Goal: Information Seeking & Learning: Learn about a topic

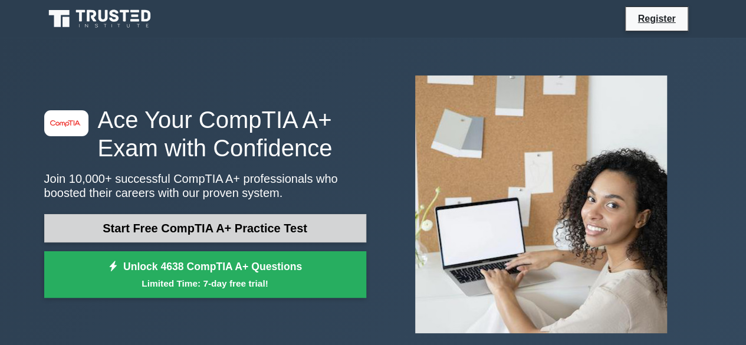
click at [251, 238] on link "Start Free CompTIA A+ Practice Test" at bounding box center [205, 228] width 322 height 28
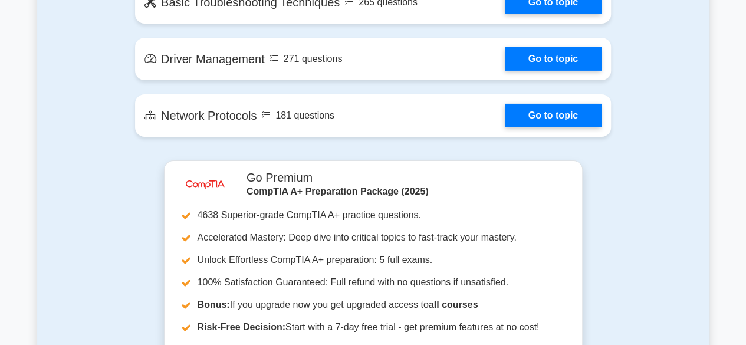
scroll to position [1982, 0]
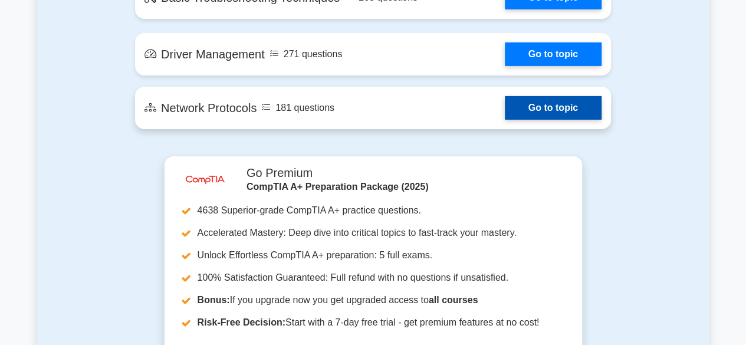
click at [548, 119] on link "Go to topic" at bounding box center [553, 108] width 97 height 24
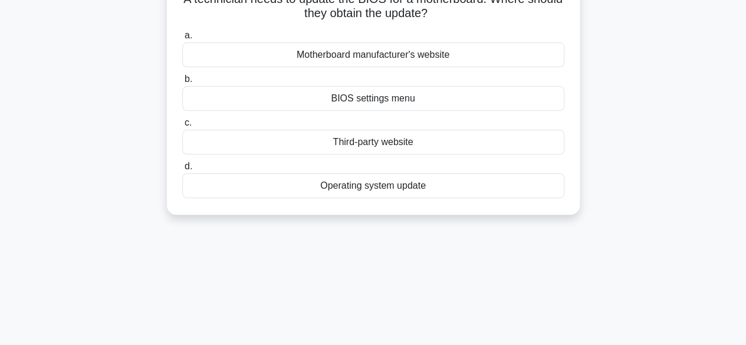
scroll to position [101, 0]
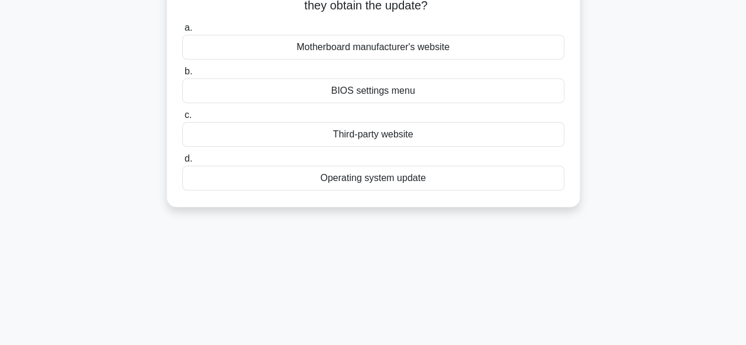
click at [439, 94] on div "BIOS settings menu" at bounding box center [373, 90] width 382 height 25
click at [182, 75] on input "b. BIOS settings menu" at bounding box center [182, 72] width 0 height 8
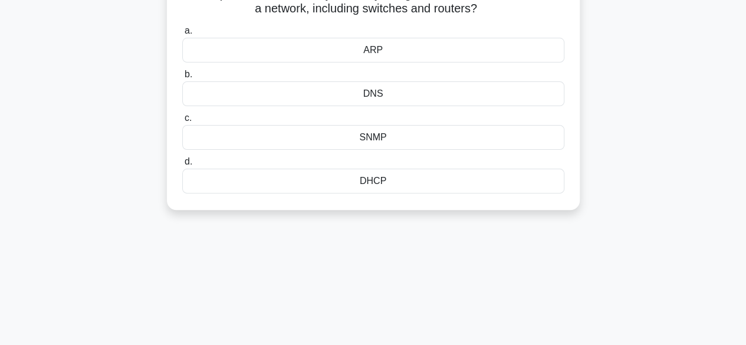
click at [439, 94] on div "DNS" at bounding box center [373, 93] width 382 height 25
click at [182, 78] on input "b. DNS" at bounding box center [182, 75] width 0 height 8
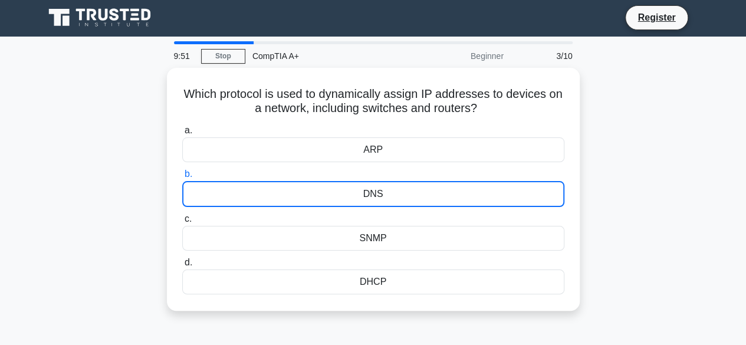
scroll to position [0, 0]
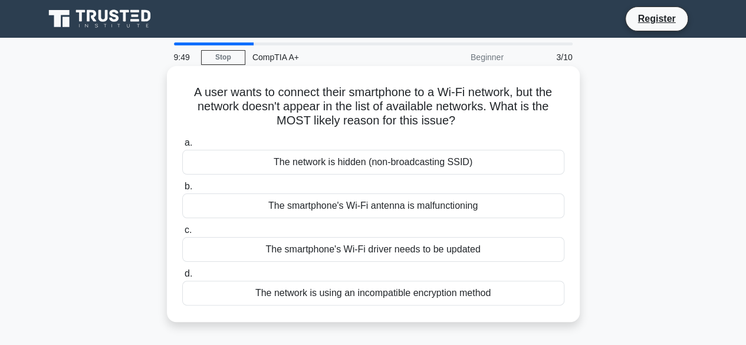
click at [415, 162] on div "The network is hidden (non-broadcasting SSID)" at bounding box center [373, 162] width 382 height 25
click at [182, 147] on input "a. The network is hidden (non-broadcasting SSID)" at bounding box center [182, 143] width 0 height 8
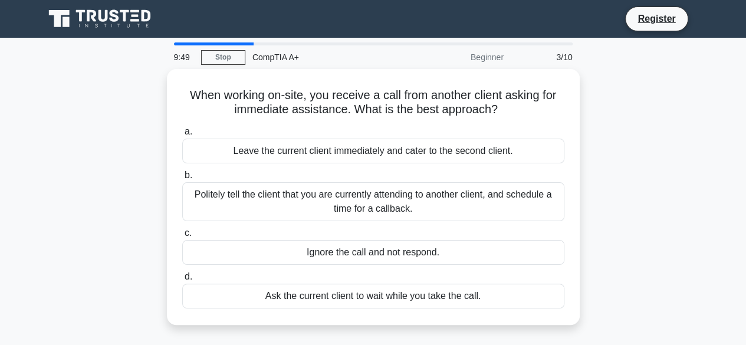
click at [415, 162] on div "a. Leave the current client immediately and cater to the second client. b. Poli…" at bounding box center [373, 216] width 396 height 189
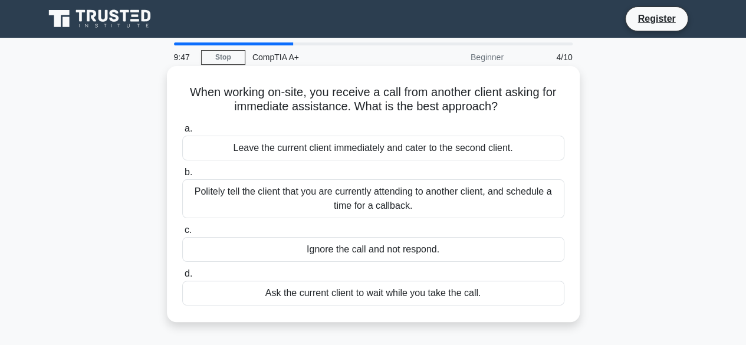
click at [262, 152] on div "Leave the current client immediately and cater to the second client." at bounding box center [373, 148] width 382 height 25
click at [182, 133] on input "a. Leave the current client immediately and cater to the second client." at bounding box center [182, 129] width 0 height 8
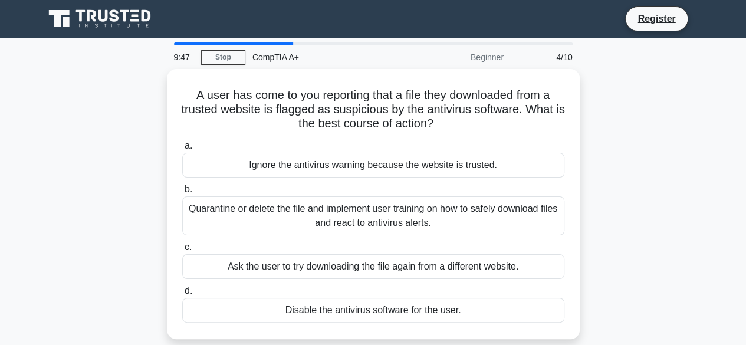
click at [262, 152] on label "a. Ignore the antivirus warning because the website is trusted." at bounding box center [373, 158] width 382 height 39
click at [182, 150] on input "a. Ignore the antivirus warning because the website is trusted." at bounding box center [182, 146] width 0 height 8
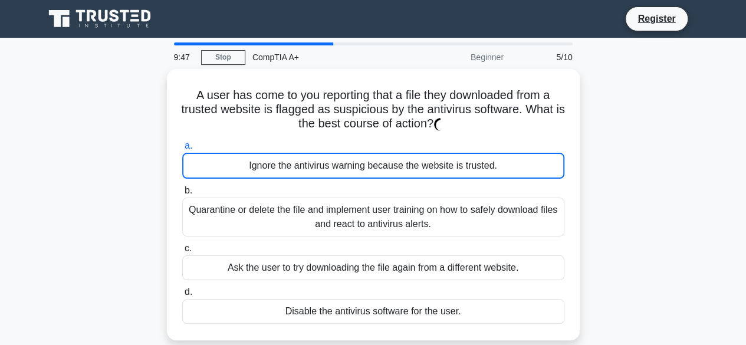
click at [262, 153] on div "Ignore the antivirus warning because the website is trusted." at bounding box center [373, 166] width 382 height 26
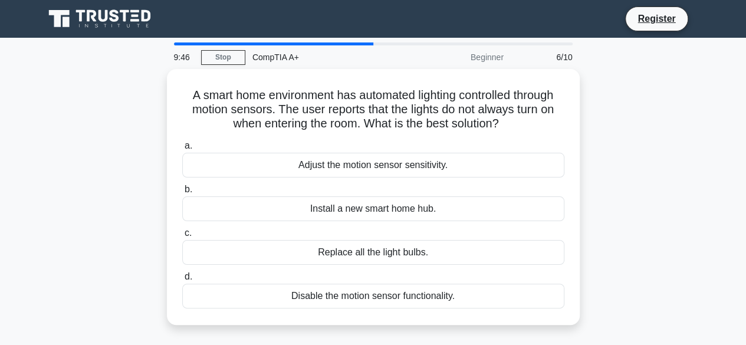
click at [262, 153] on div "Adjust the motion sensor sensitivity." at bounding box center [373, 165] width 382 height 25
click at [182, 150] on input "a. Adjust the motion sensor sensitivity." at bounding box center [182, 146] width 0 height 8
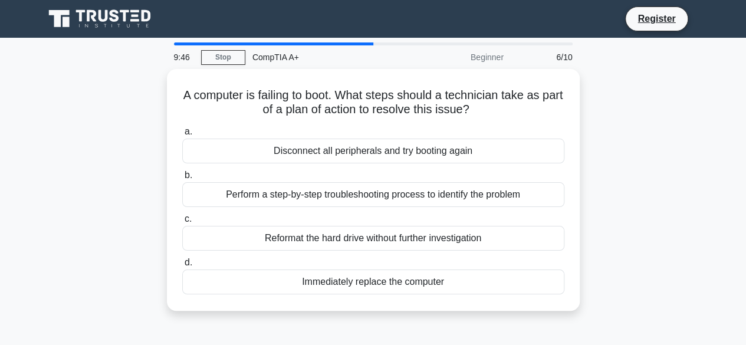
click at [262, 152] on div "Disconnect all peripherals and try booting again" at bounding box center [373, 151] width 382 height 25
click at [182, 136] on input "a. Disconnect all peripherals and try booting again" at bounding box center [182, 132] width 0 height 8
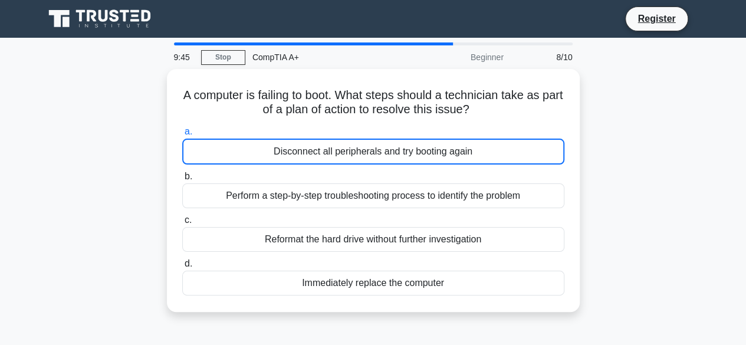
click at [262, 152] on div "Disconnect all peripherals and try booting again" at bounding box center [373, 152] width 382 height 26
click at [182, 136] on input "a. Disconnect all peripherals and try booting again" at bounding box center [182, 132] width 0 height 8
click at [262, 152] on div "Disconnect all peripherals and try booting again" at bounding box center [373, 152] width 382 height 26
click at [182, 136] on input "a. Disconnect all peripherals and try booting again" at bounding box center [182, 132] width 0 height 8
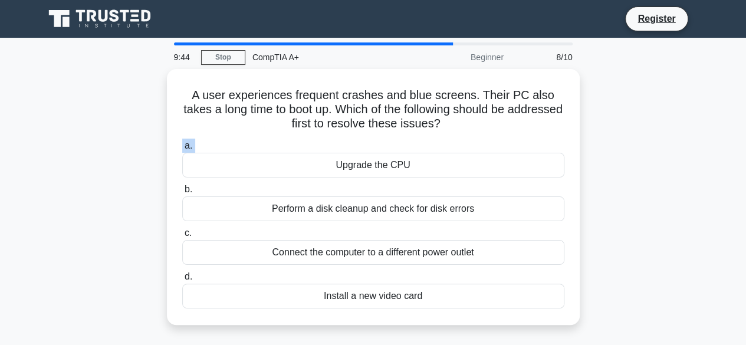
click at [262, 152] on label "a. Upgrade the CPU" at bounding box center [373, 158] width 382 height 39
click at [182, 150] on input "a. Upgrade the CPU" at bounding box center [182, 146] width 0 height 8
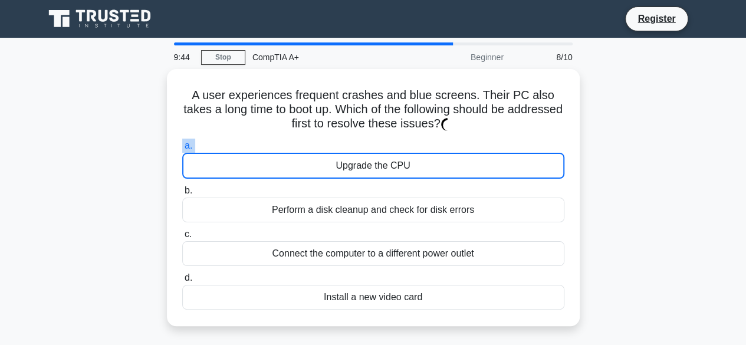
click at [262, 153] on div "Upgrade the CPU" at bounding box center [373, 166] width 382 height 26
click at [182, 150] on input "a. Upgrade the CPU" at bounding box center [182, 146] width 0 height 8
click at [262, 153] on div "Upgrade the CPU" at bounding box center [373, 166] width 382 height 26
click at [182, 150] on input "a. Upgrade the CPU" at bounding box center [182, 146] width 0 height 8
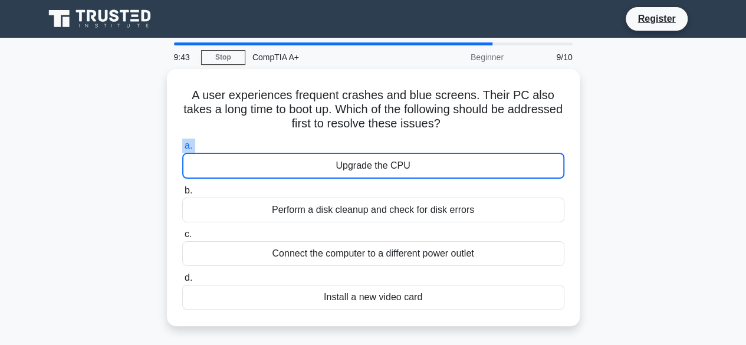
click at [262, 153] on div "Upgrade the CPU" at bounding box center [373, 166] width 382 height 26
click at [182, 150] on input "a. Upgrade the CPU" at bounding box center [182, 146] width 0 height 8
click at [262, 153] on div "Upgrade the CPU" at bounding box center [373, 166] width 382 height 26
click at [182, 150] on input "a. Upgrade the CPU" at bounding box center [182, 146] width 0 height 8
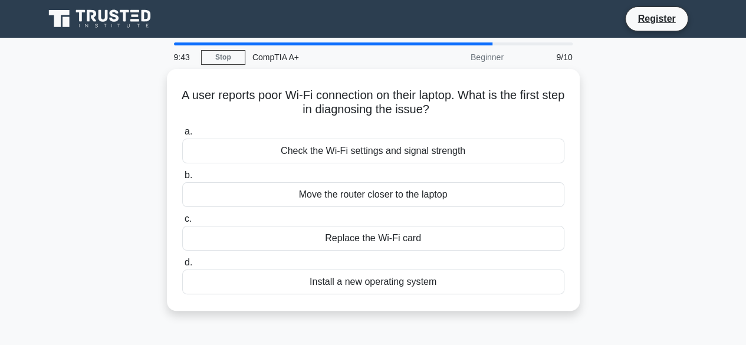
click at [262, 152] on div "Check the Wi-Fi settings and signal strength" at bounding box center [373, 151] width 382 height 25
click at [182, 136] on input "a. Check the Wi-Fi settings and signal strength" at bounding box center [182, 132] width 0 height 8
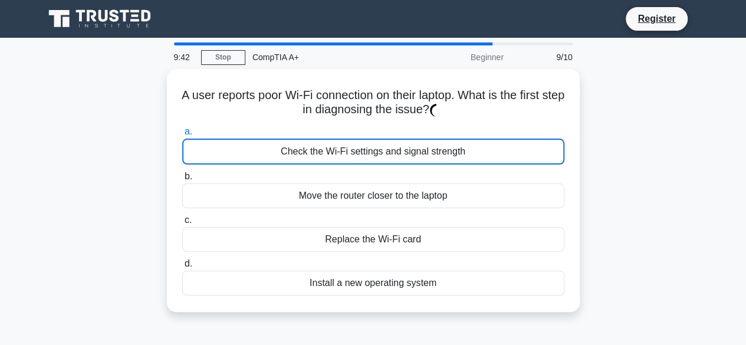
click at [262, 152] on div "Check the Wi-Fi settings and signal strength" at bounding box center [373, 152] width 382 height 26
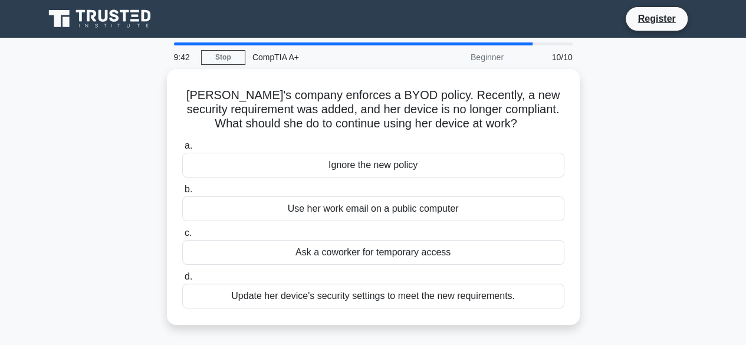
click at [262, 153] on div "Ignore the new policy" at bounding box center [373, 165] width 382 height 25
click at [182, 150] on input "a. Ignore the new policy" at bounding box center [182, 146] width 0 height 8
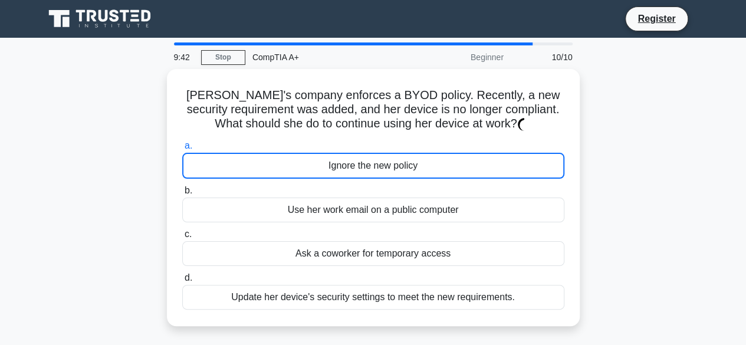
click at [262, 153] on div "Ignore the new policy" at bounding box center [373, 166] width 382 height 26
click at [182, 150] on input "a. Ignore the new policy" at bounding box center [182, 146] width 0 height 8
click at [262, 153] on div "Ignore the new policy" at bounding box center [373, 166] width 382 height 26
click at [182, 150] on input "a. Ignore the new policy" at bounding box center [182, 146] width 0 height 8
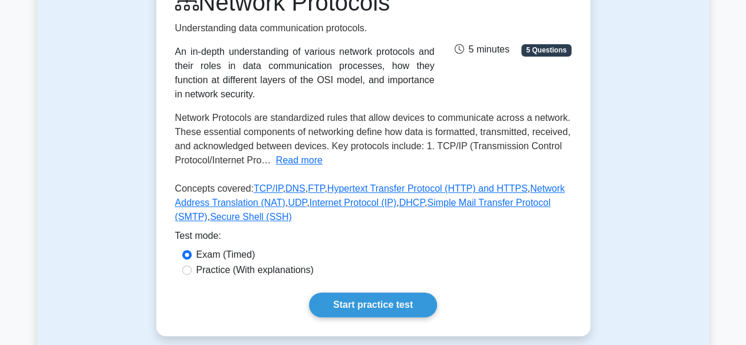
scroll to position [174, 0]
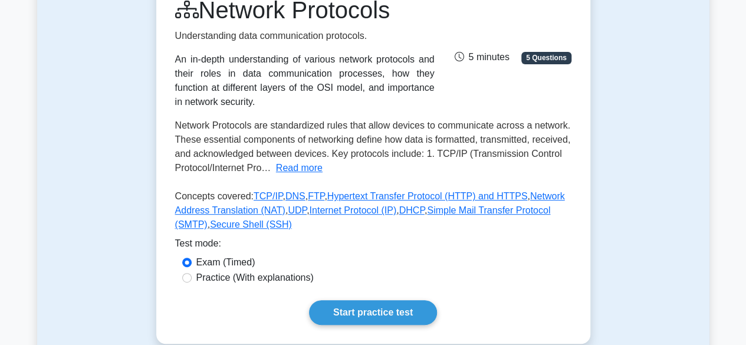
drag, startPoint x: 749, startPoint y: 23, endPoint x: 740, endPoint y: 58, distance: 36.5
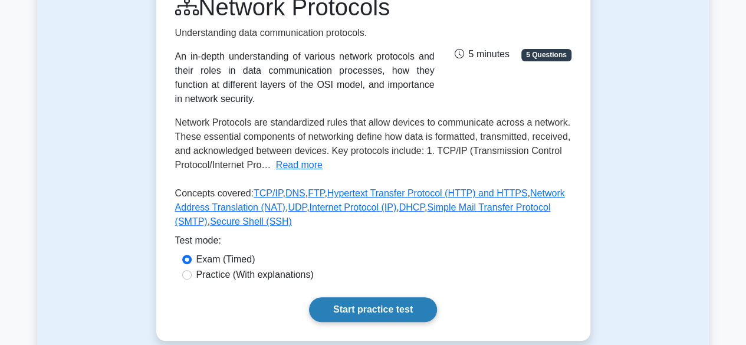
click at [362, 307] on link "Start practice test" at bounding box center [373, 309] width 128 height 25
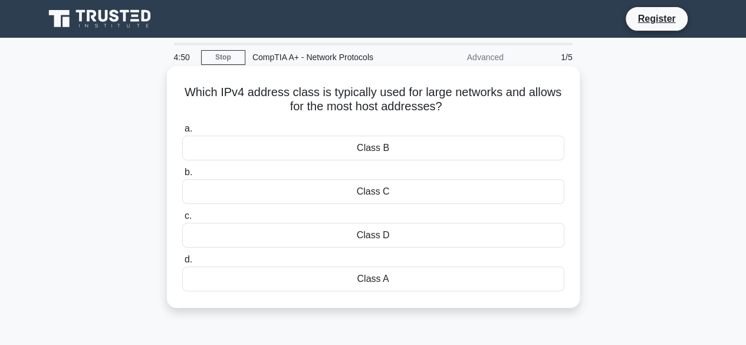
click at [356, 278] on div "Class A" at bounding box center [373, 279] width 382 height 25
click at [182, 264] on input "d. Class A" at bounding box center [182, 260] width 0 height 8
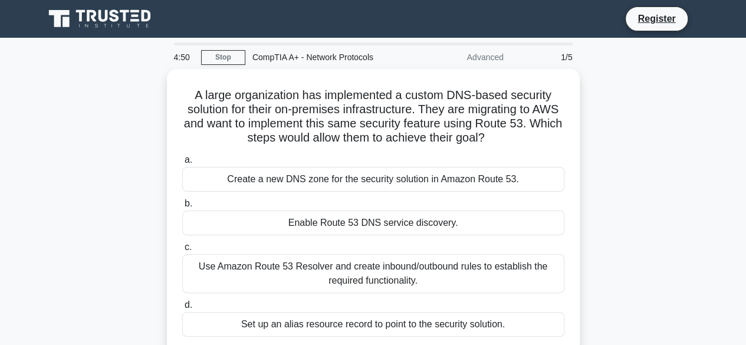
click at [356, 278] on div "Use Amazon Route 53 Resolver and create inbound/outbound rules to establish the…" at bounding box center [373, 273] width 382 height 39
click at [182, 251] on input "c. Use Amazon Route 53 Resolver and create inbound/outbound rules to establish …" at bounding box center [182, 248] width 0 height 8
